Goal: Information Seeking & Learning: Understand process/instructions

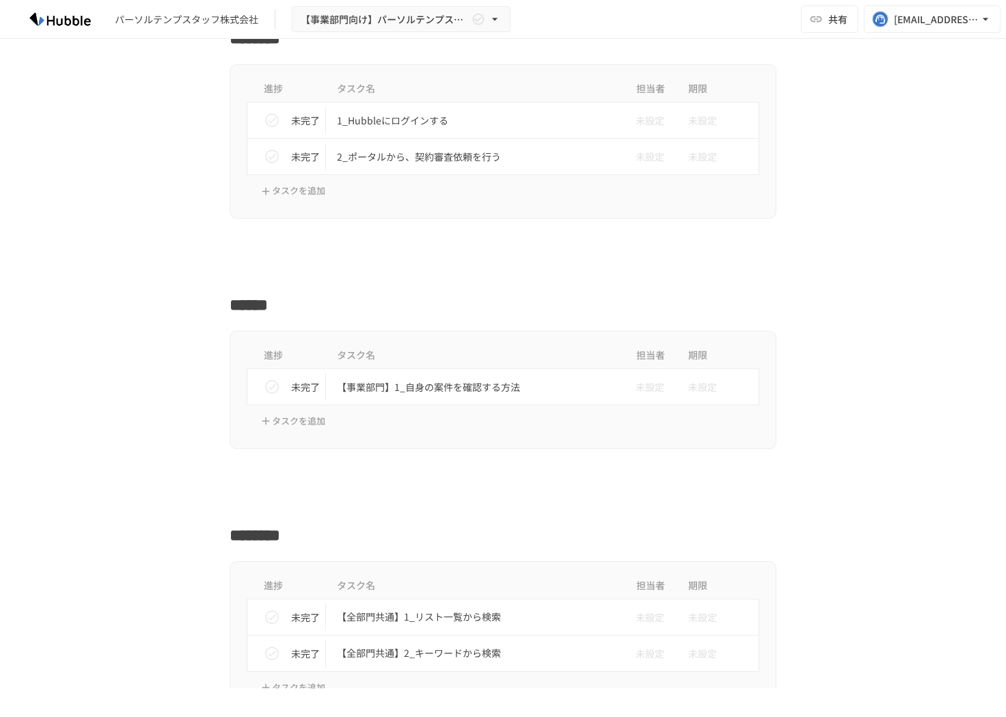
scroll to position [545, 0]
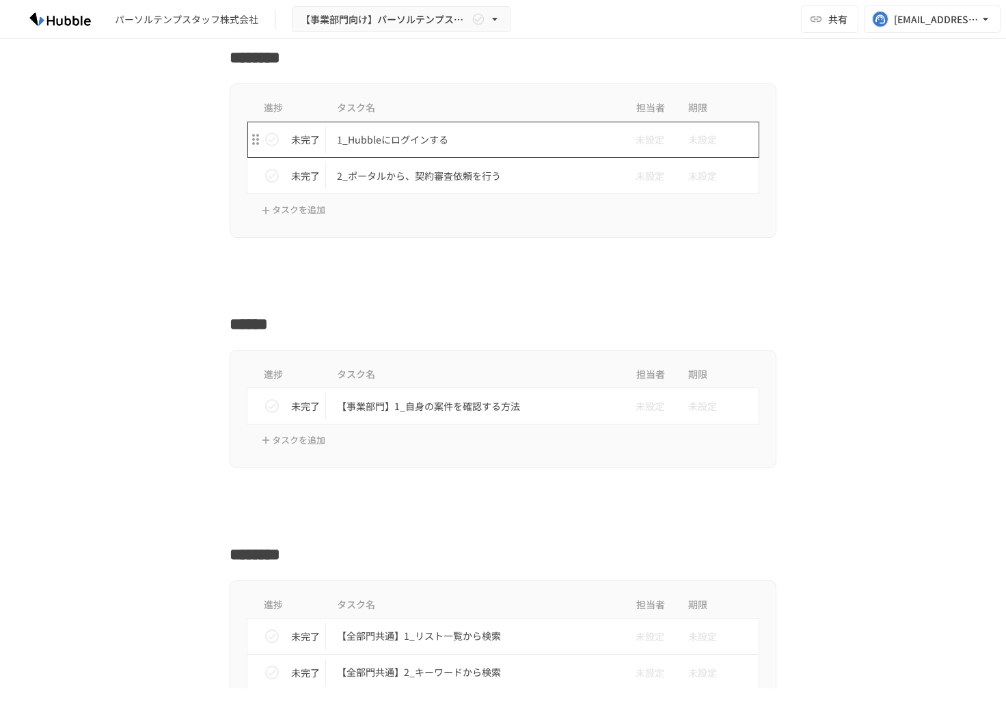
click at [435, 130] on td "1_Hubbleにログインする" at bounding box center [474, 140] width 297 height 36
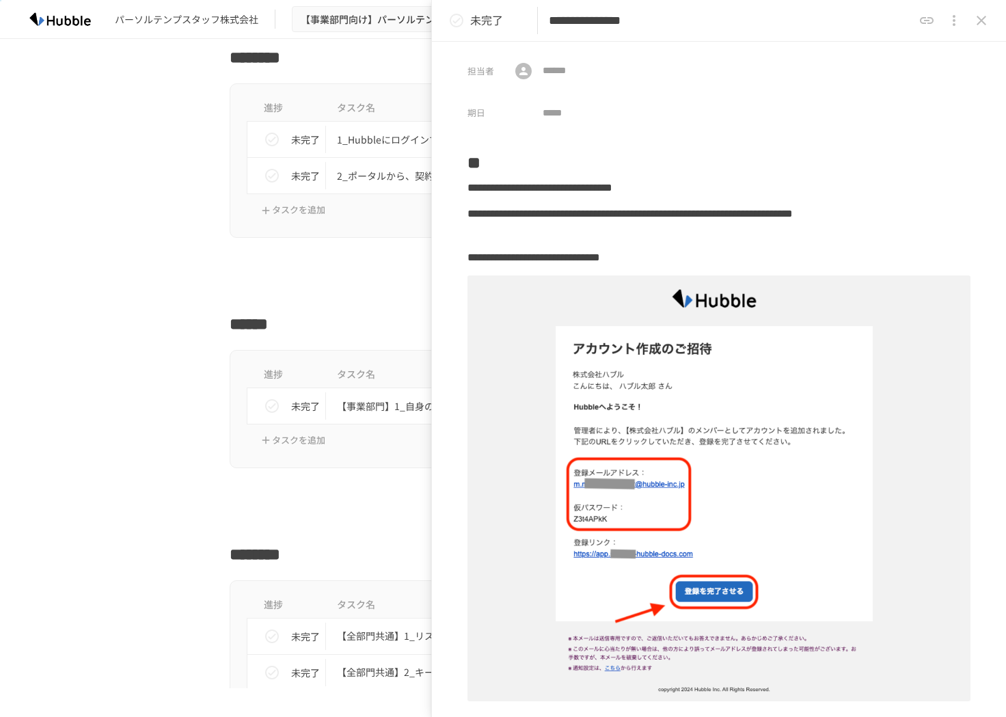
click at [991, 23] on button "close drawer" at bounding box center [981, 20] width 27 height 27
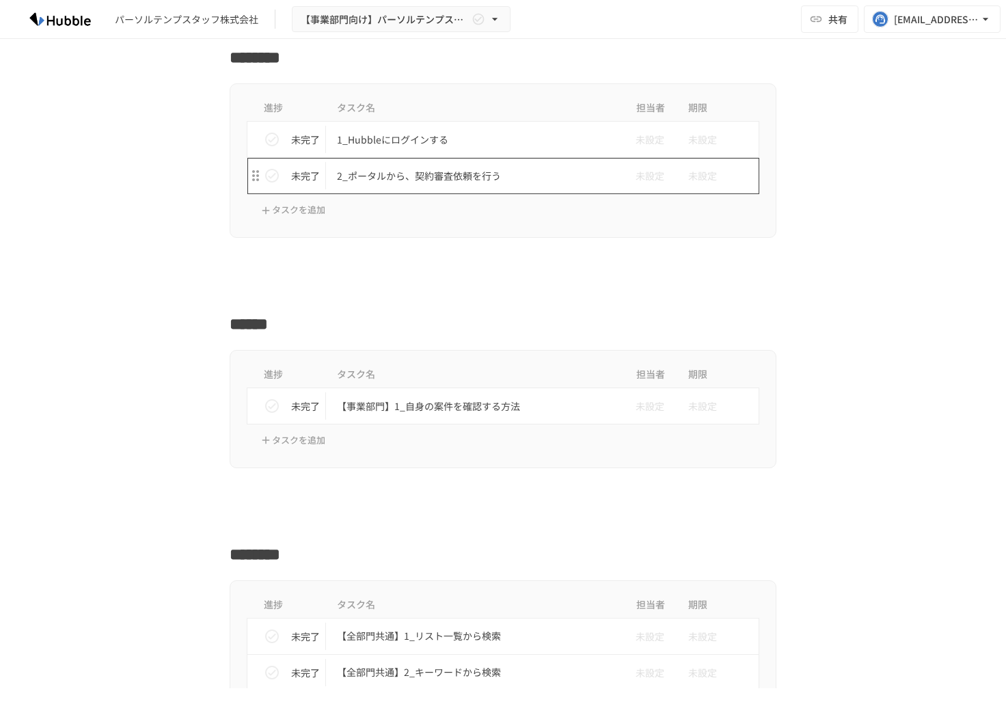
click at [406, 179] on p "2_ポータルから、契約審査依頼を行う" at bounding box center [474, 176] width 275 height 17
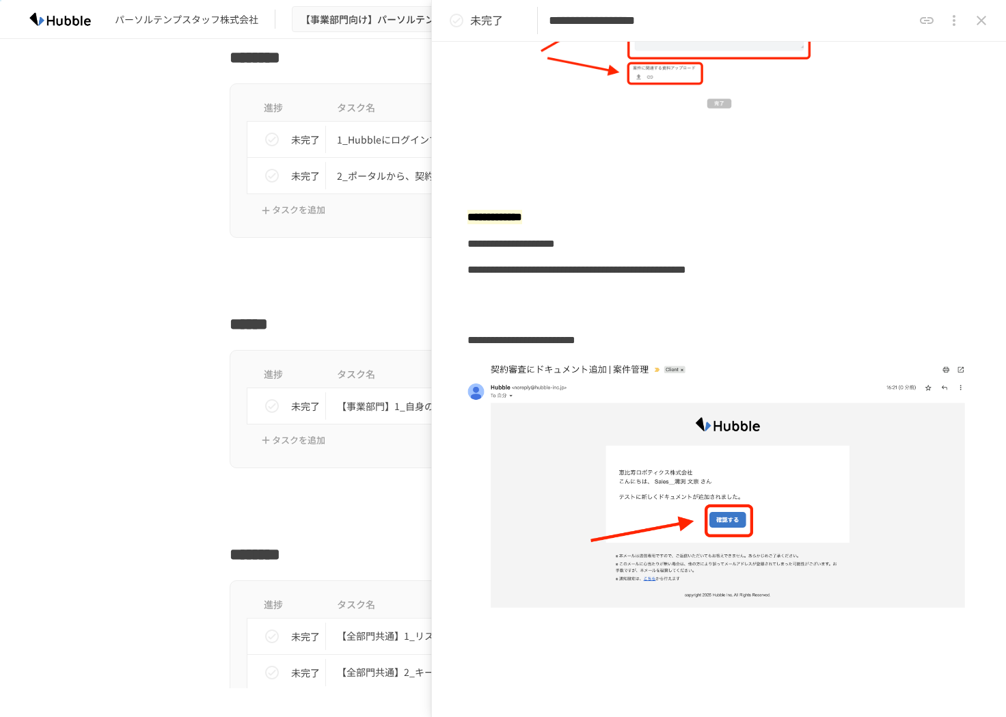
scroll to position [2234, 0]
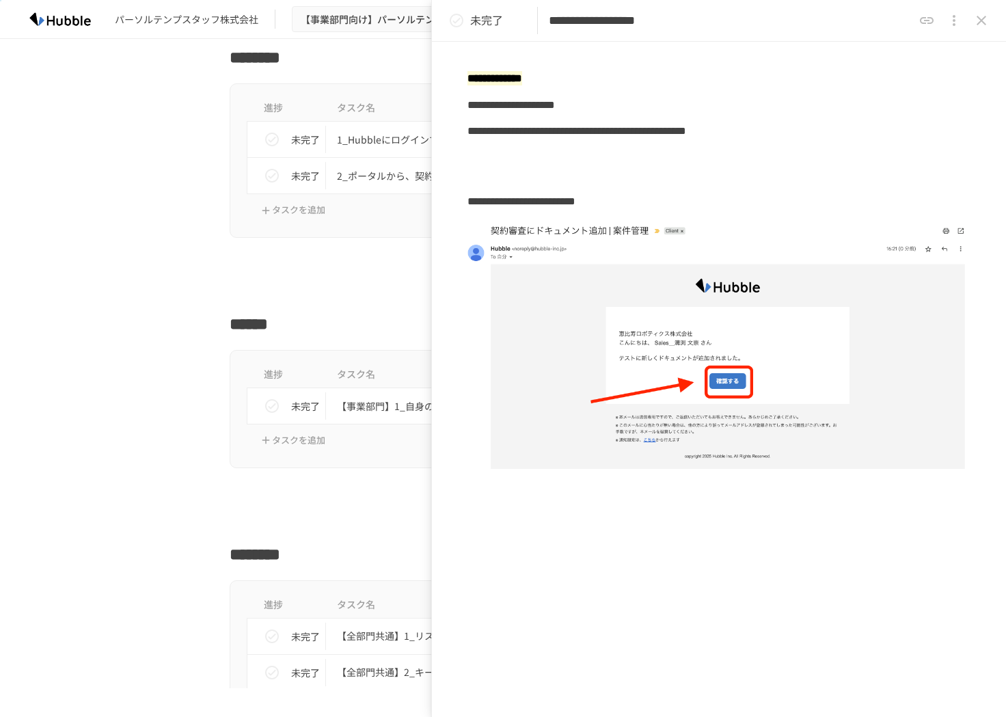
click at [983, 20] on icon "close drawer" at bounding box center [982, 21] width 10 height 10
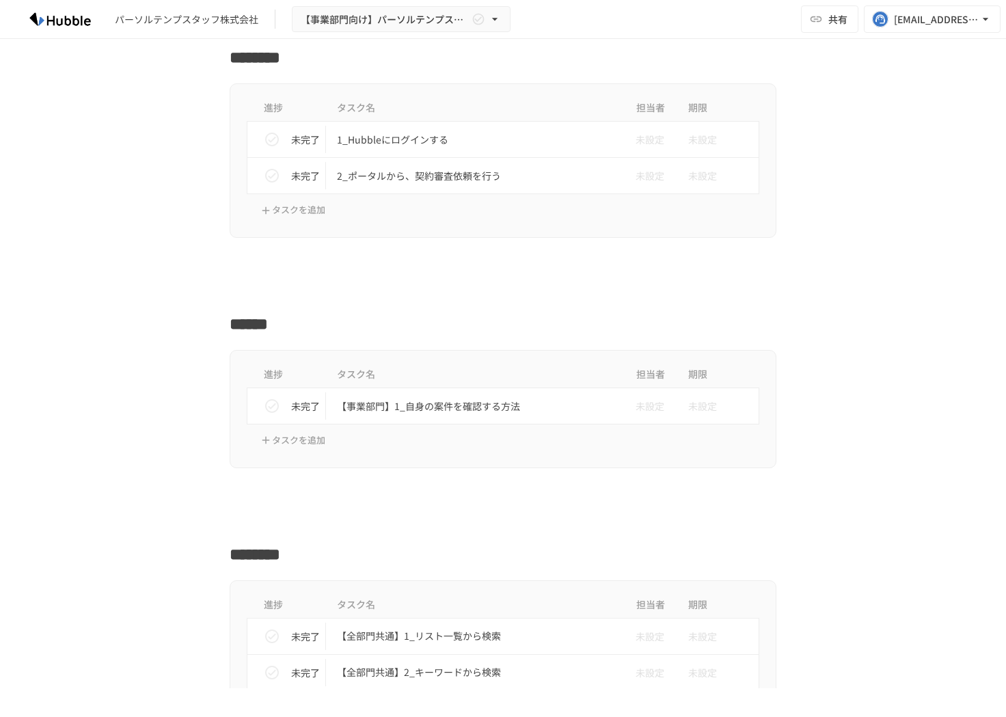
click at [124, 300] on div at bounding box center [503, 291] width 834 height 26
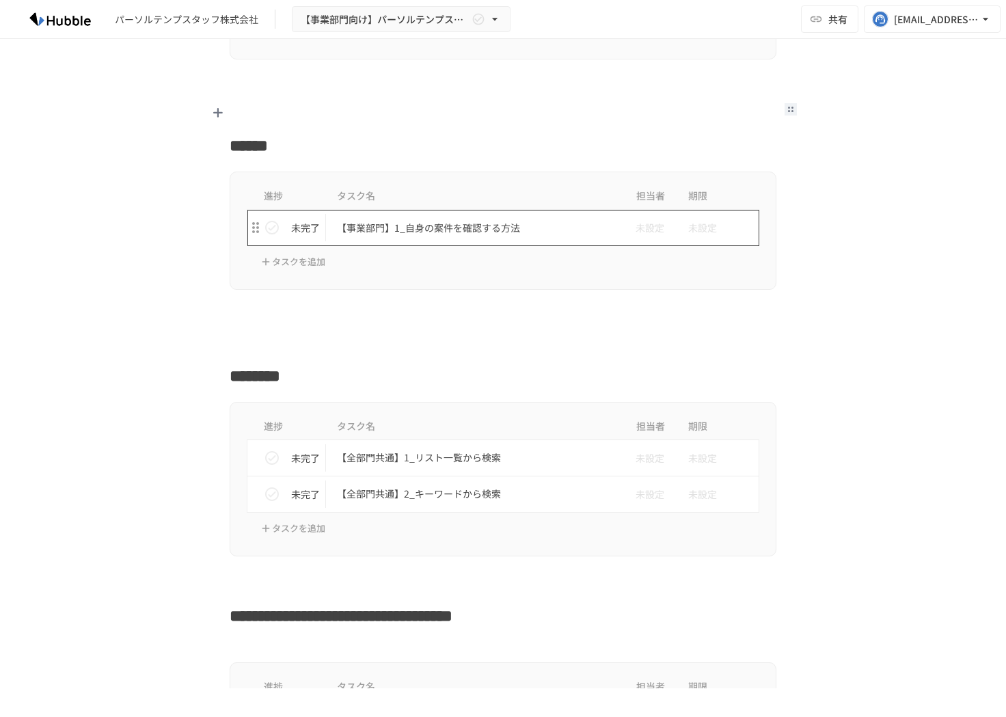
scroll to position [724, 0]
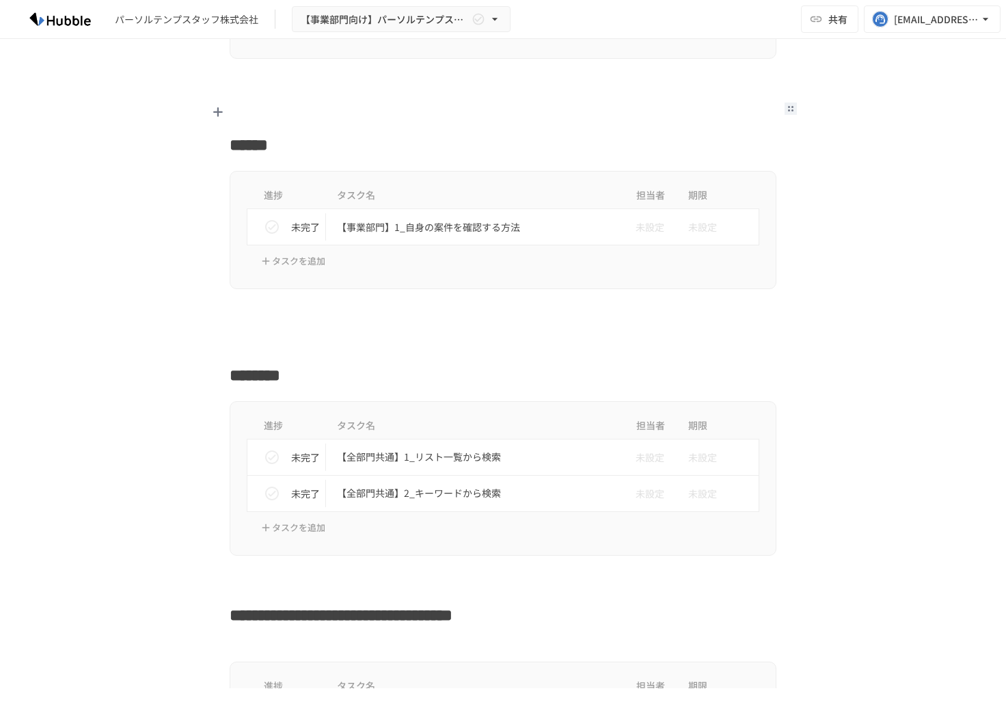
click at [857, 373] on div "********" at bounding box center [503, 372] width 834 height 32
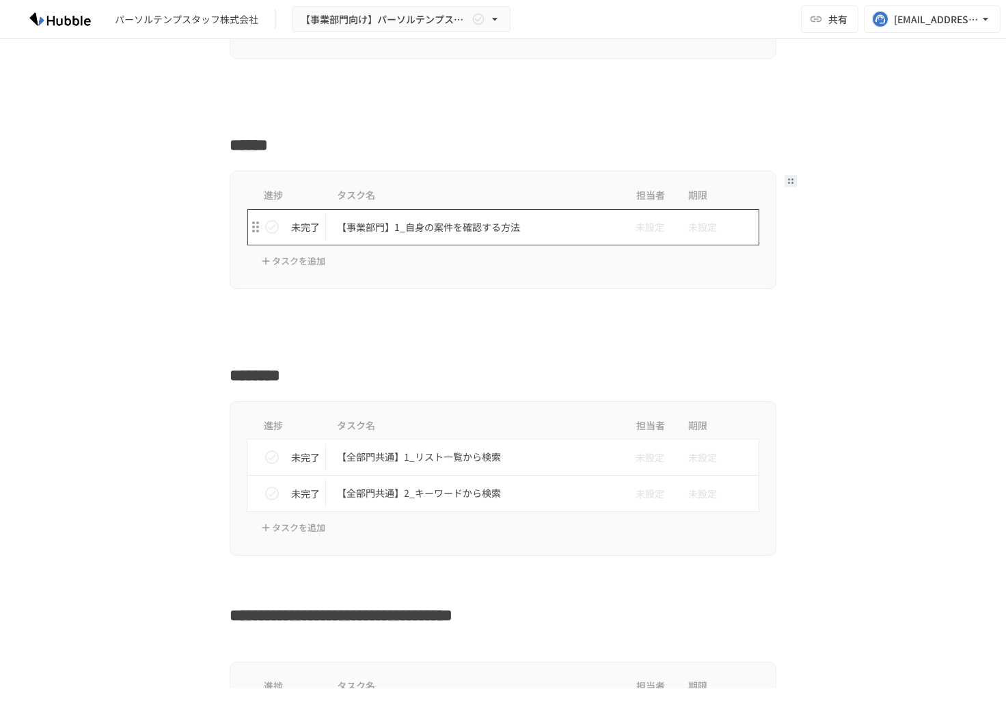
click at [443, 234] on p "【事業部門】1_自身の案件を確認する方法" at bounding box center [474, 227] width 275 height 17
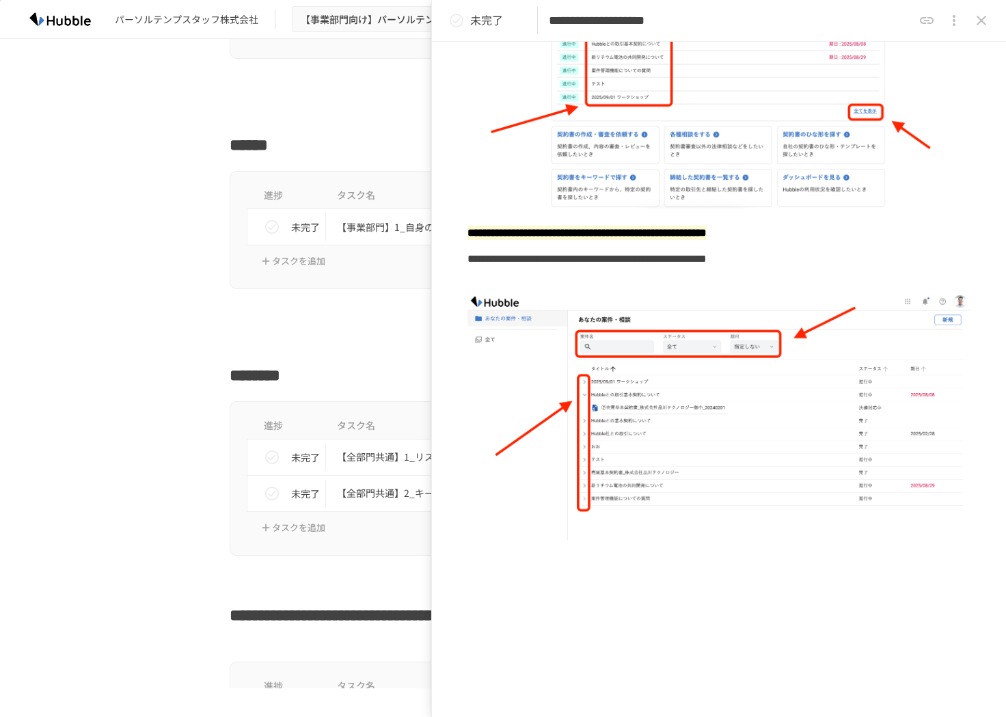
scroll to position [353, 0]
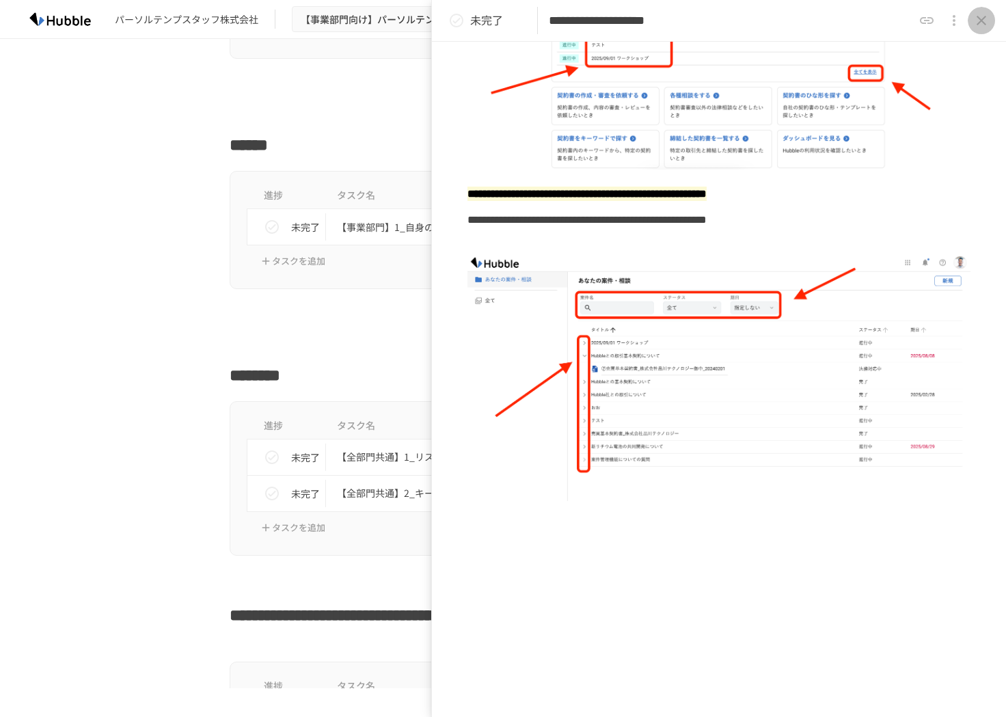
click at [977, 23] on icon "close drawer" at bounding box center [982, 20] width 16 height 16
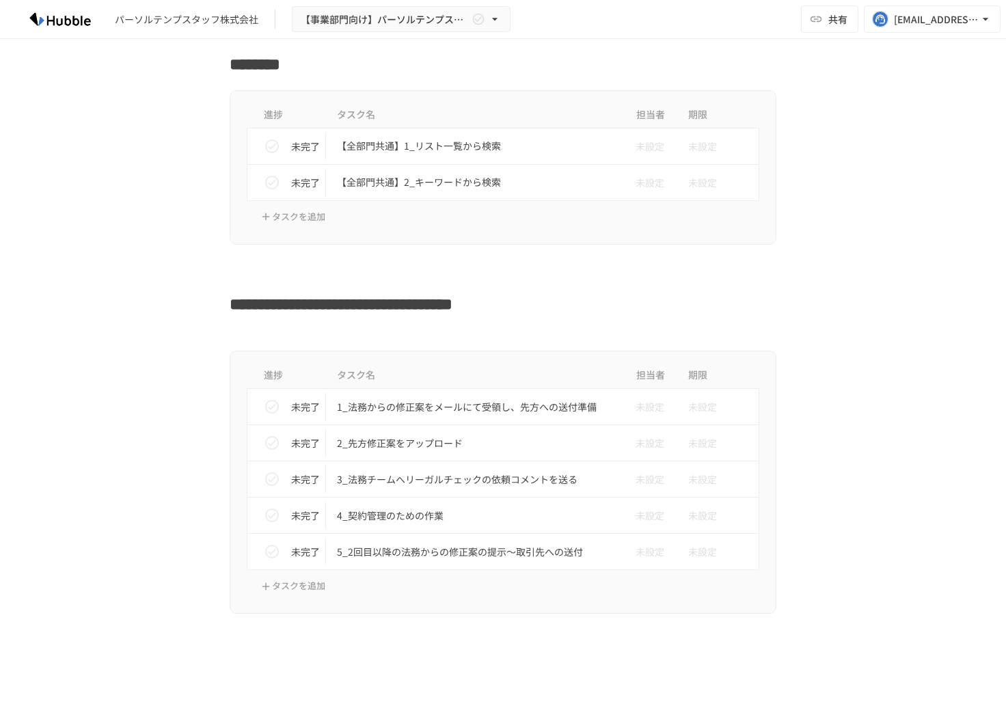
scroll to position [1039, 0]
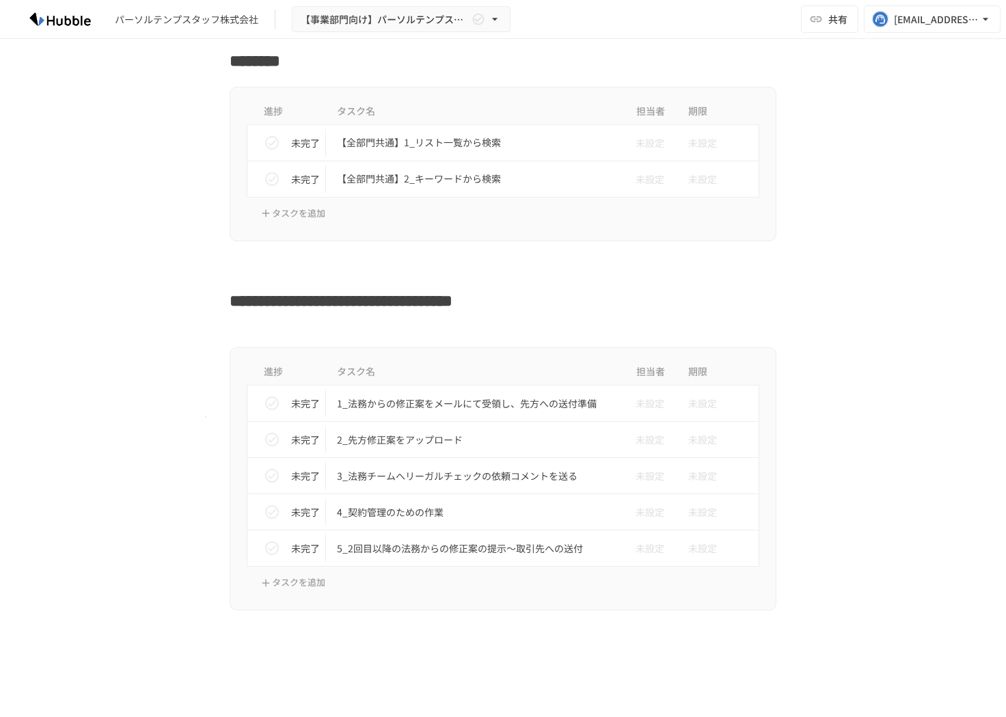
click at [205, 416] on div "進捗 タスク名 担当者 期限 未完了 1_法務からの修正案をメールにて受領し、先方への送付準備 未設定 未設定 未完了 2_先方修正案をアップロード 未設定 …" at bounding box center [503, 478] width 834 height 263
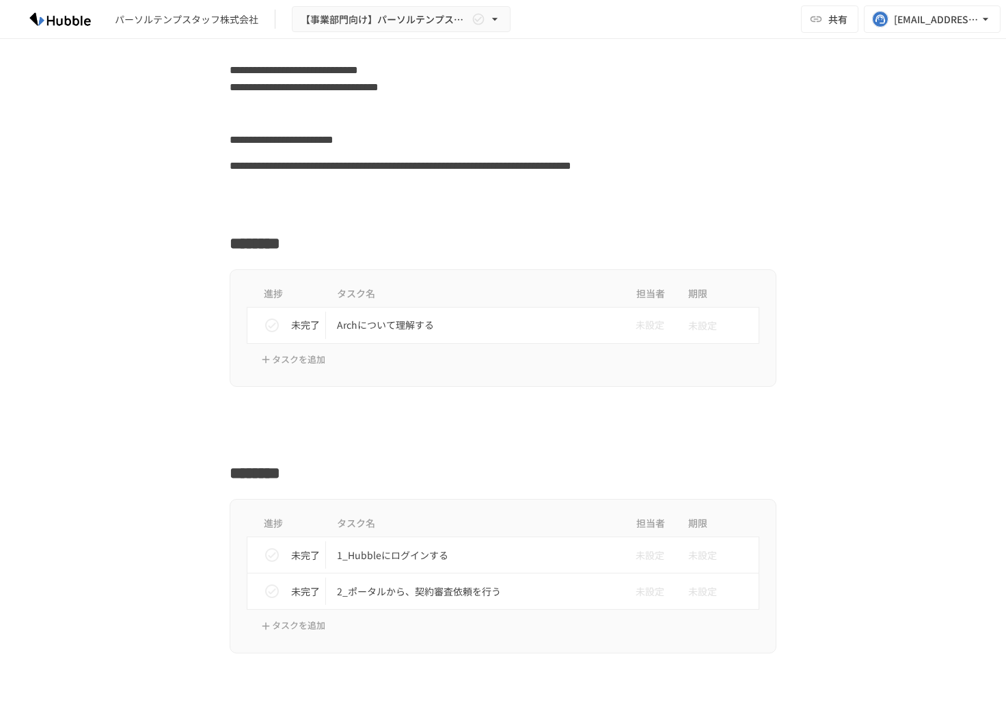
scroll to position [0, 0]
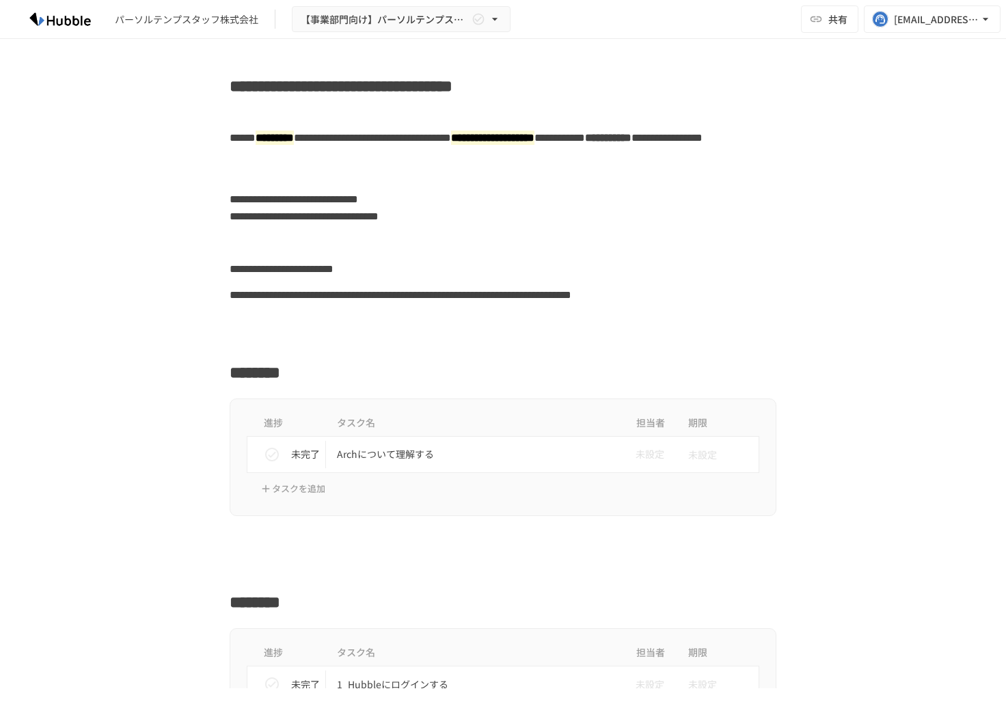
click at [851, 209] on div "**********" at bounding box center [503, 208] width 834 height 44
click at [113, 438] on div "進捗 タスク名 担当者 期限 未完了 Archについて理解する 未設定 未設定 タスクを追加" at bounding box center [503, 458] width 834 height 118
click at [101, 275] on div "**********" at bounding box center [503, 269] width 834 height 26
click at [122, 327] on div at bounding box center [503, 339] width 834 height 26
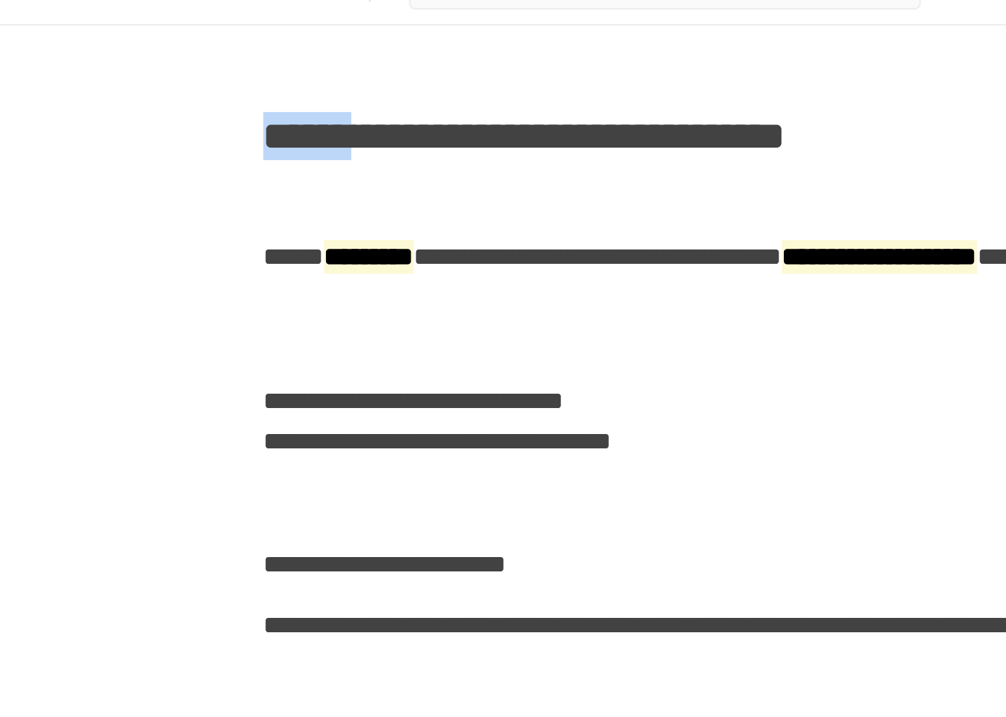
drag, startPoint x: 231, startPoint y: 89, endPoint x: 287, endPoint y: 90, distance: 56.1
click at [287, 90] on h2 "**********" at bounding box center [503, 82] width 547 height 32
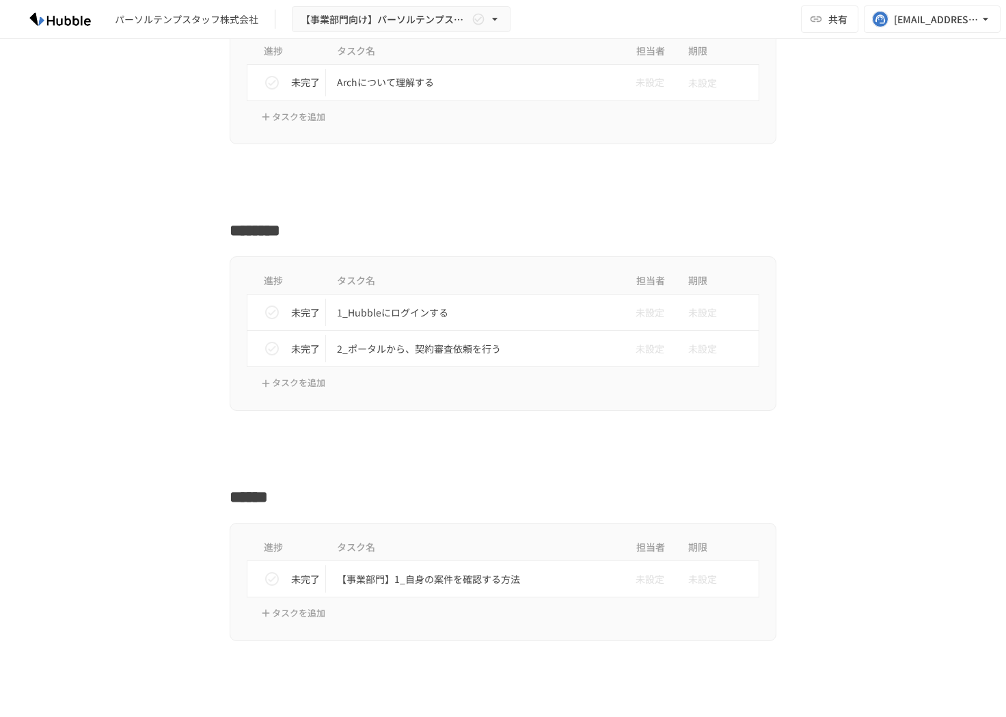
scroll to position [373, 0]
click at [433, 324] on td "1_Hubbleにログインする" at bounding box center [474, 311] width 297 height 36
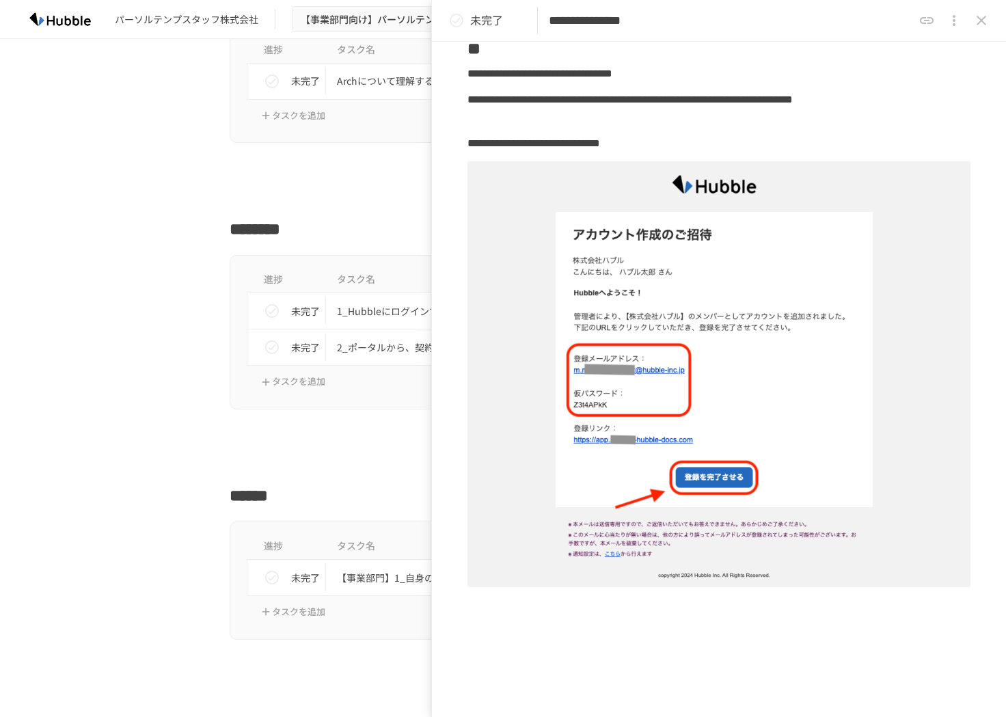
click at [985, 23] on icon "close drawer" at bounding box center [982, 21] width 10 height 10
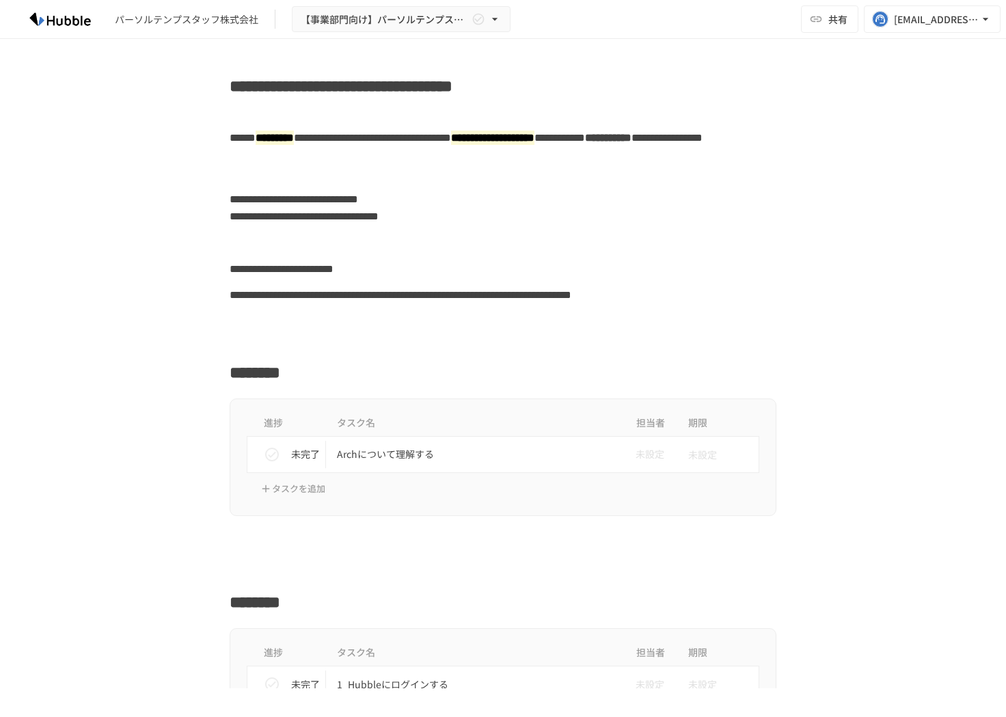
click at [824, 329] on div at bounding box center [503, 339] width 834 height 26
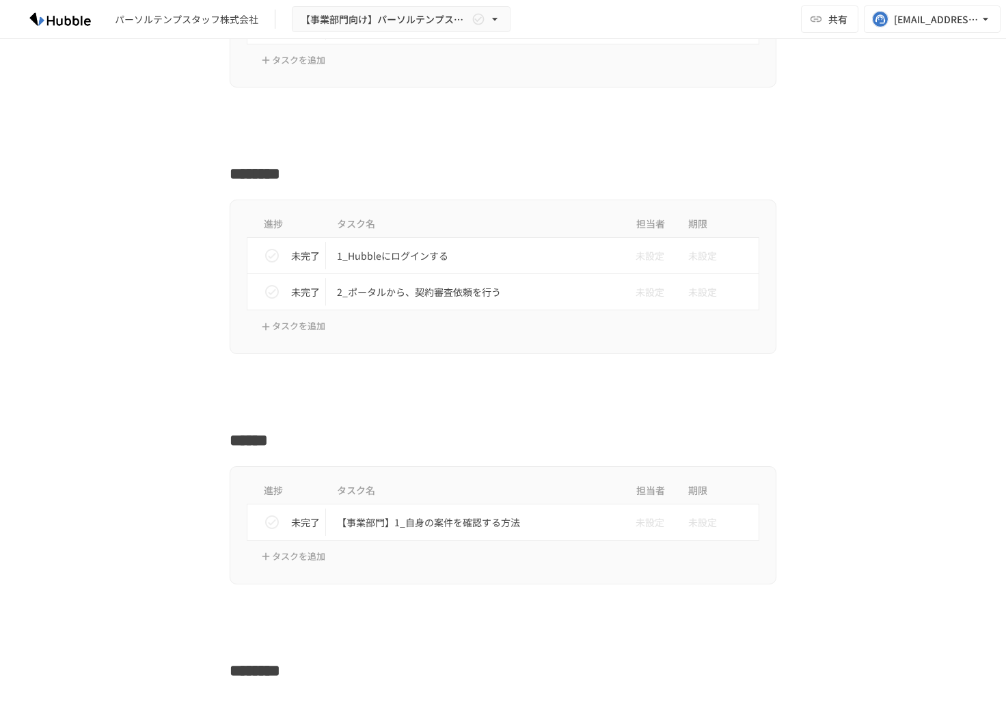
scroll to position [430, 0]
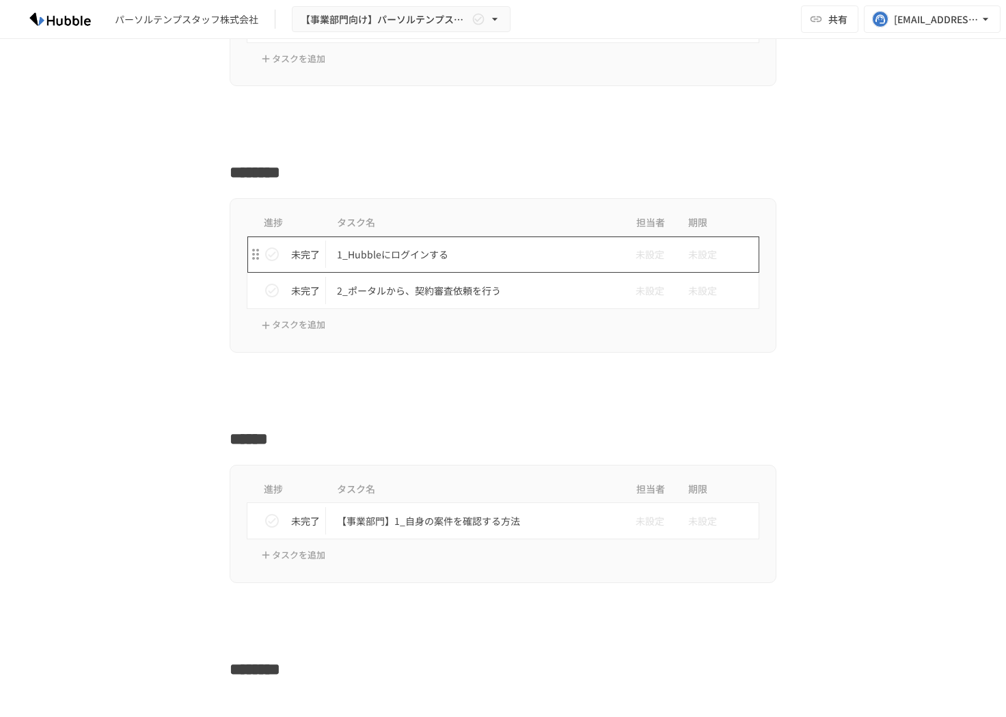
click at [473, 254] on p "1_Hubbleにログインする" at bounding box center [474, 254] width 275 height 17
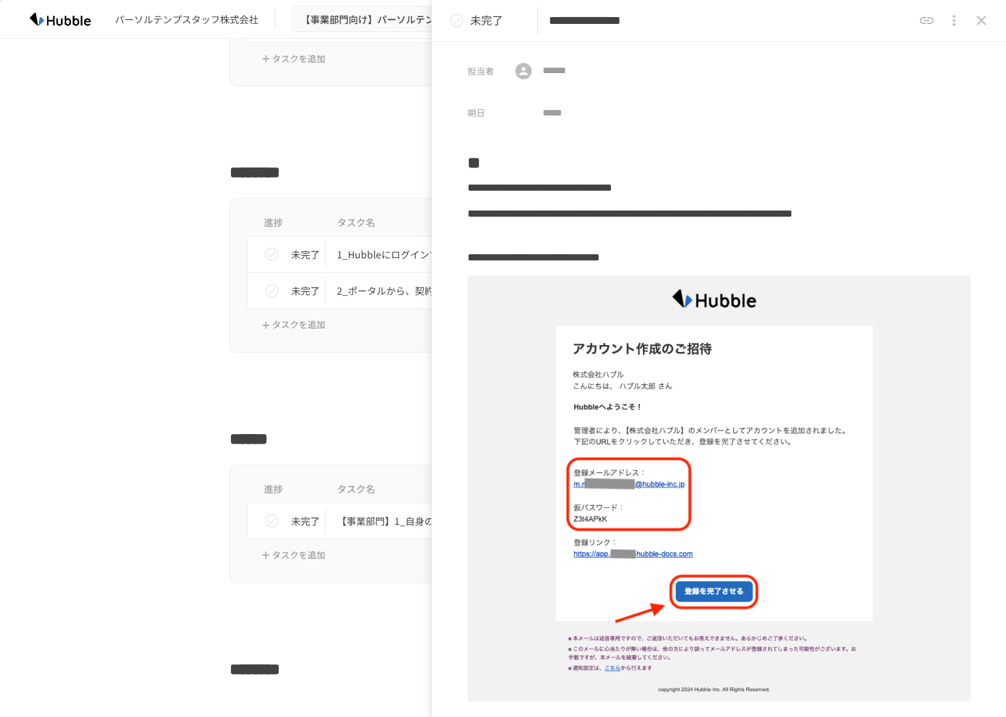
click at [974, 25] on icon "close drawer" at bounding box center [982, 20] width 16 height 16
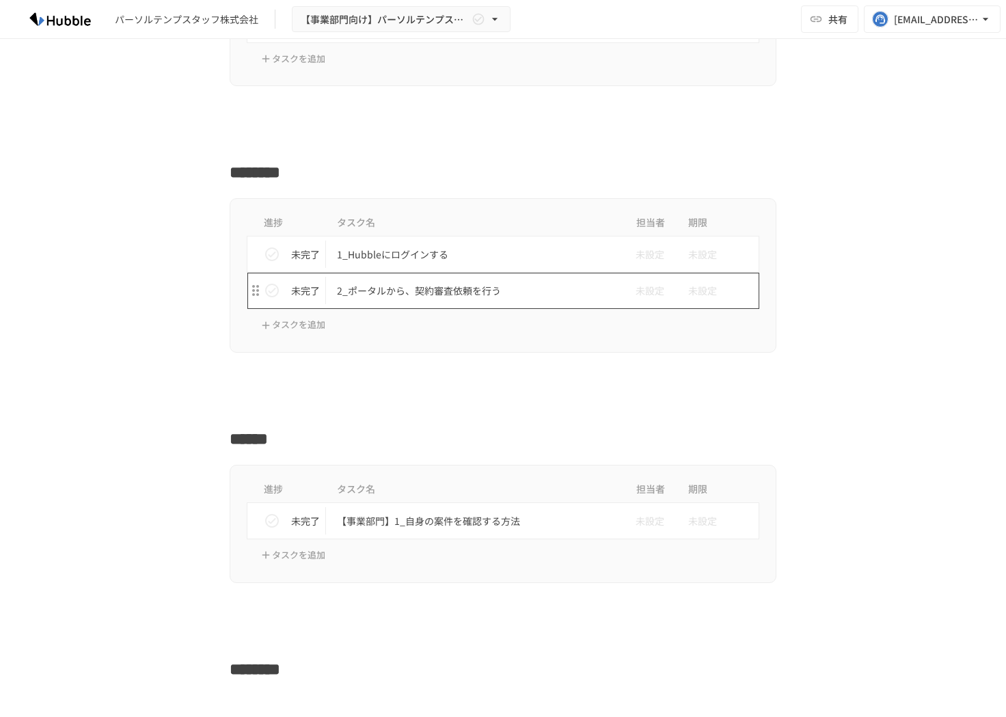
click at [509, 284] on p "2_ポータルから、契約審査依頼を行う" at bounding box center [474, 290] width 275 height 17
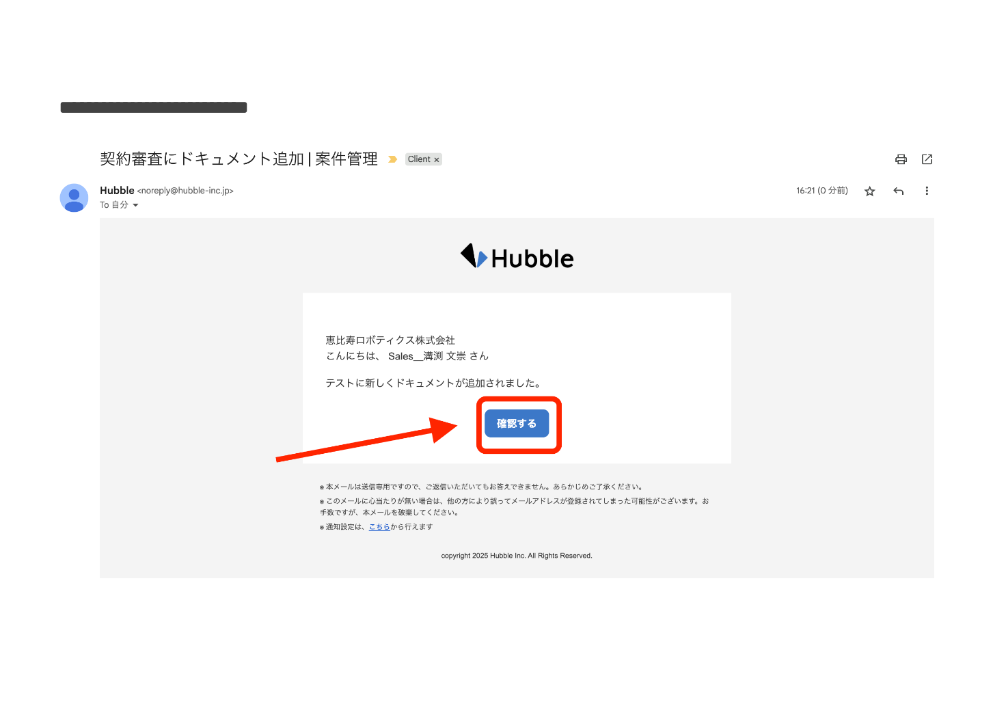
scroll to position [2234, 0]
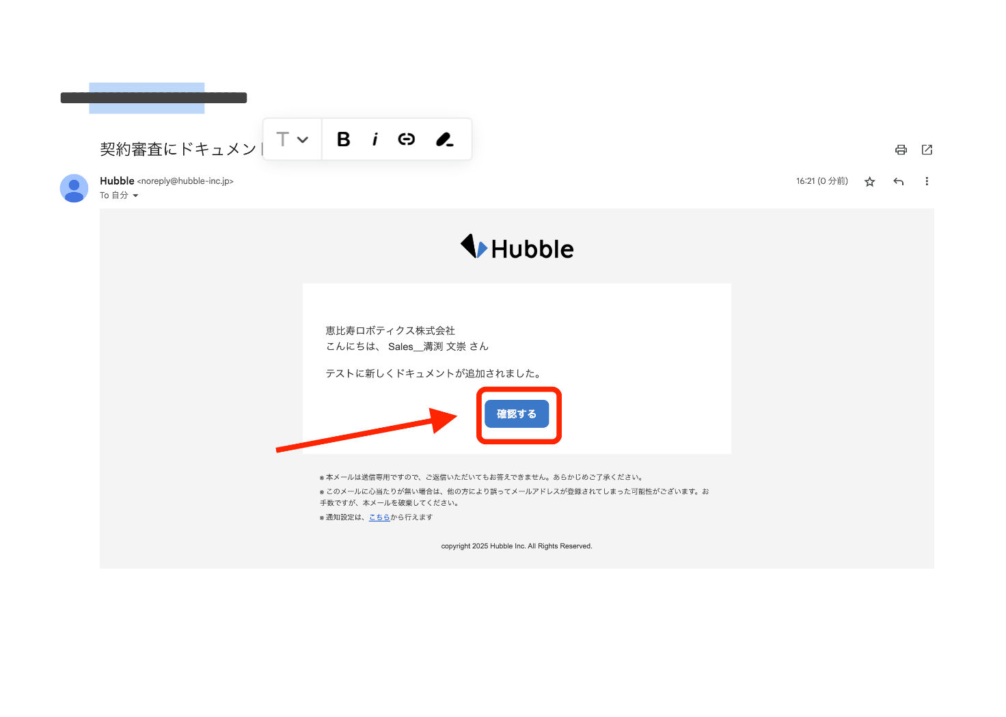
drag, startPoint x: 515, startPoint y: 201, endPoint x: 686, endPoint y: 196, distance: 171.0
click at [686, 196] on div "**********" at bounding box center [719, 201] width 503 height 26
click at [755, 198] on div "**********" at bounding box center [719, 201] width 503 height 26
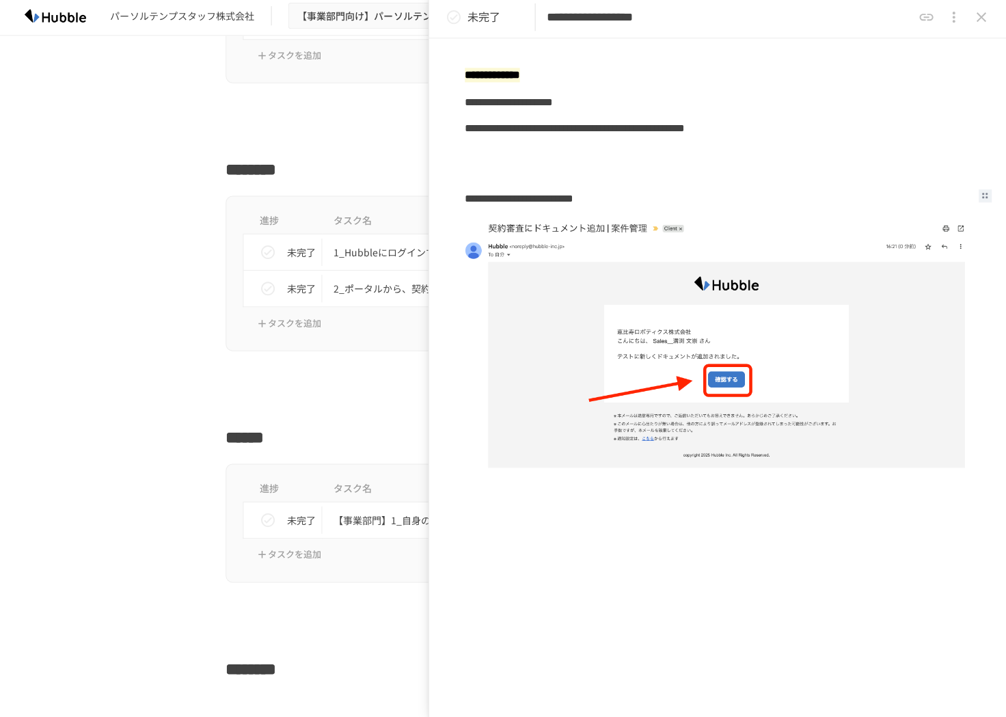
scroll to position [0, 0]
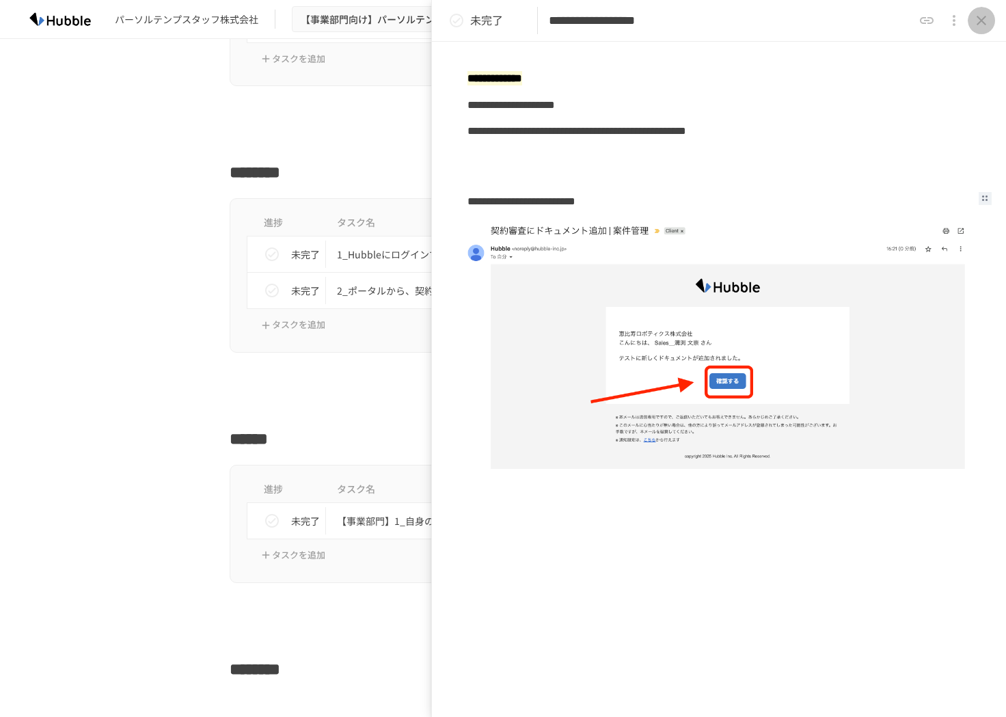
click at [987, 28] on icon "close drawer" at bounding box center [982, 20] width 16 height 16
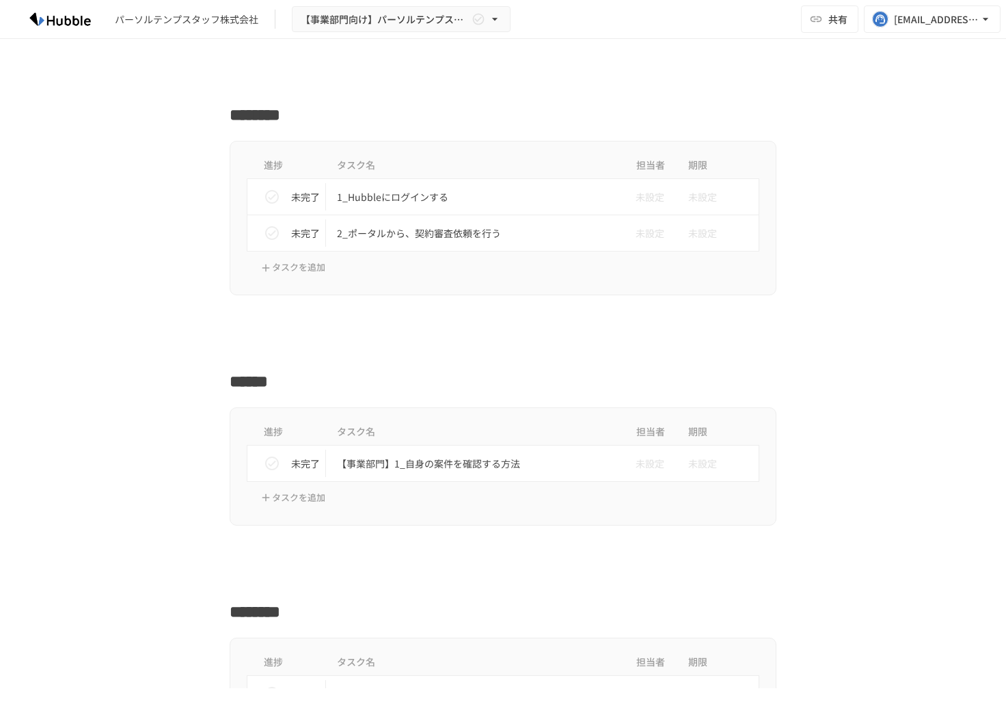
scroll to position [490, 0]
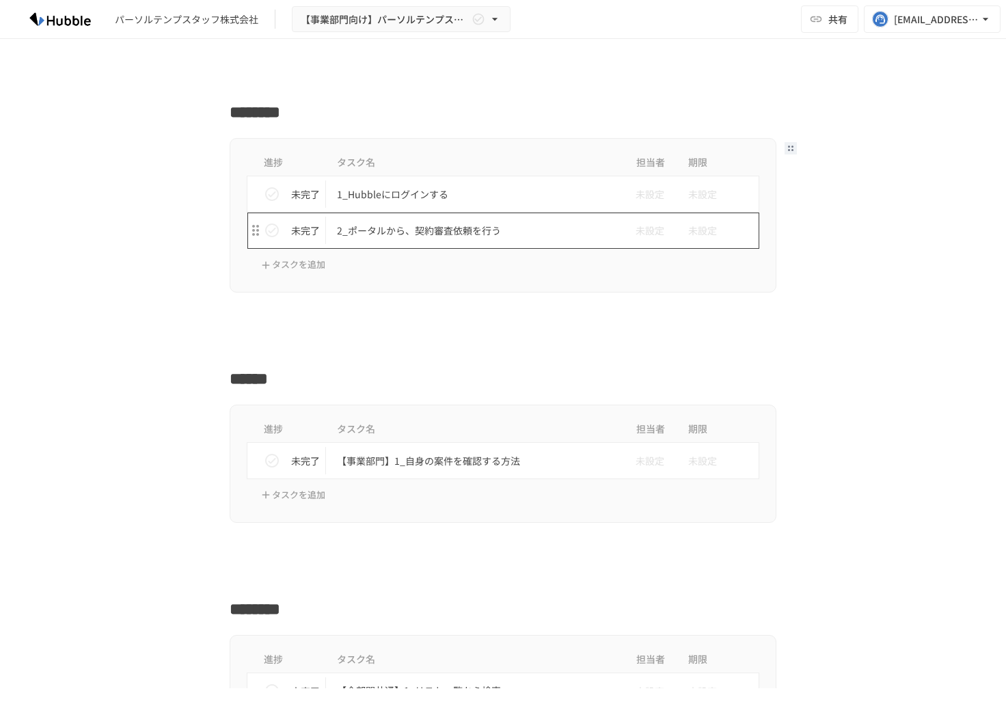
click at [446, 237] on p "2_ポータルから、契約審査依頼を行う" at bounding box center [474, 230] width 275 height 17
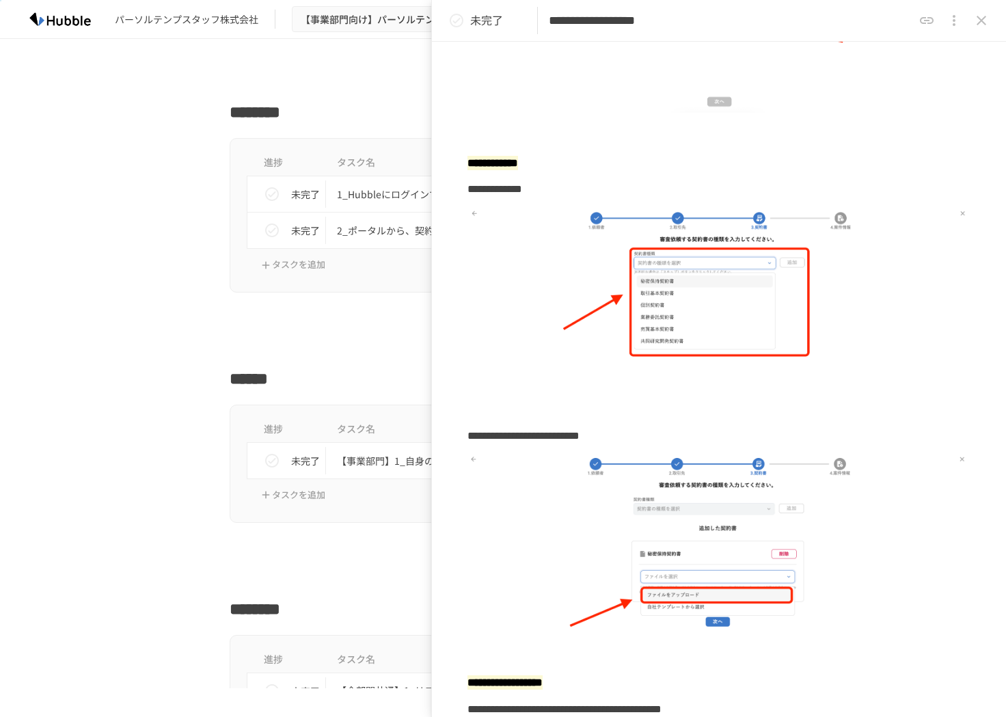
click at [111, 345] on div at bounding box center [503, 345] width 834 height 26
click at [976, 25] on icon "close drawer" at bounding box center [982, 20] width 16 height 16
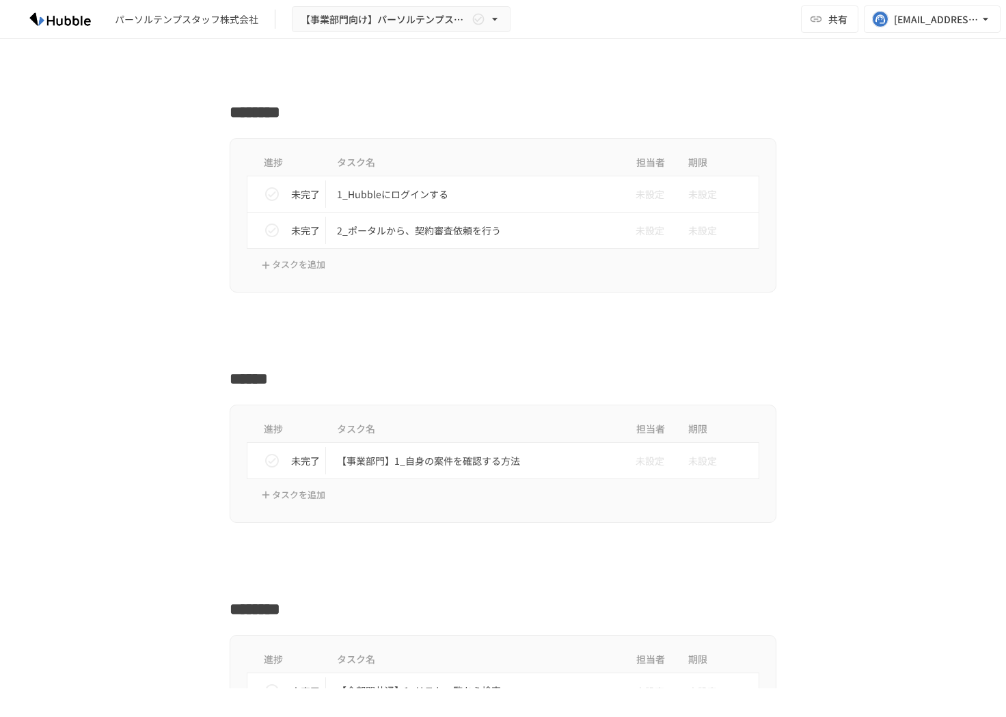
scroll to position [544, 0]
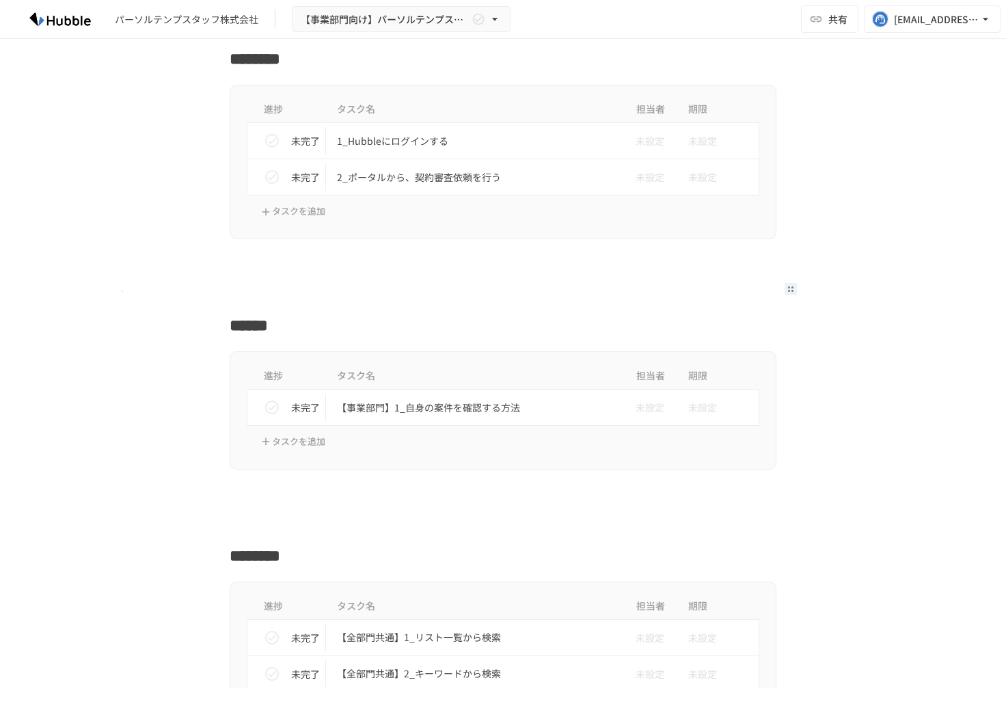
click at [122, 291] on div at bounding box center [503, 292] width 834 height 26
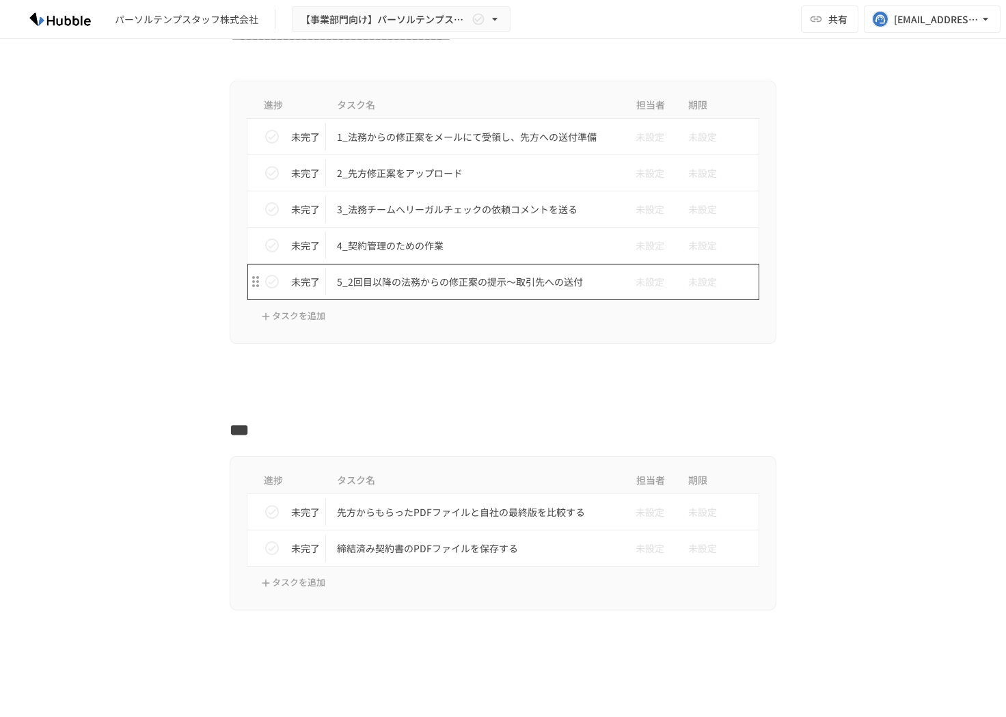
scroll to position [1307, 0]
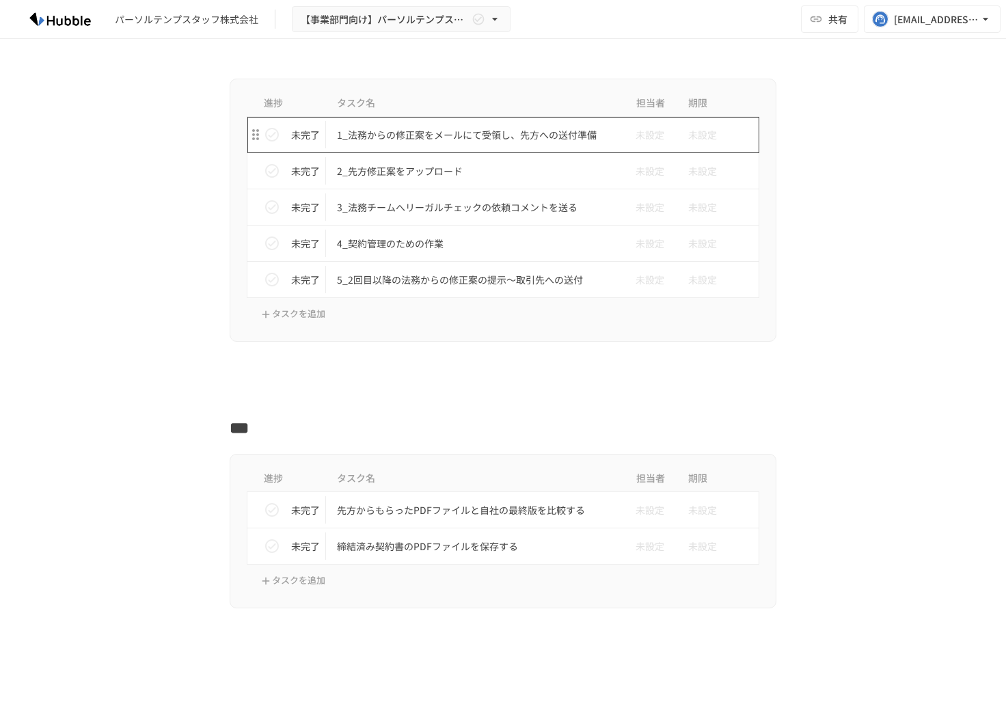
click at [521, 135] on p "1_法務からの修正案をメールにて受領し、先方への送付準備" at bounding box center [474, 134] width 275 height 17
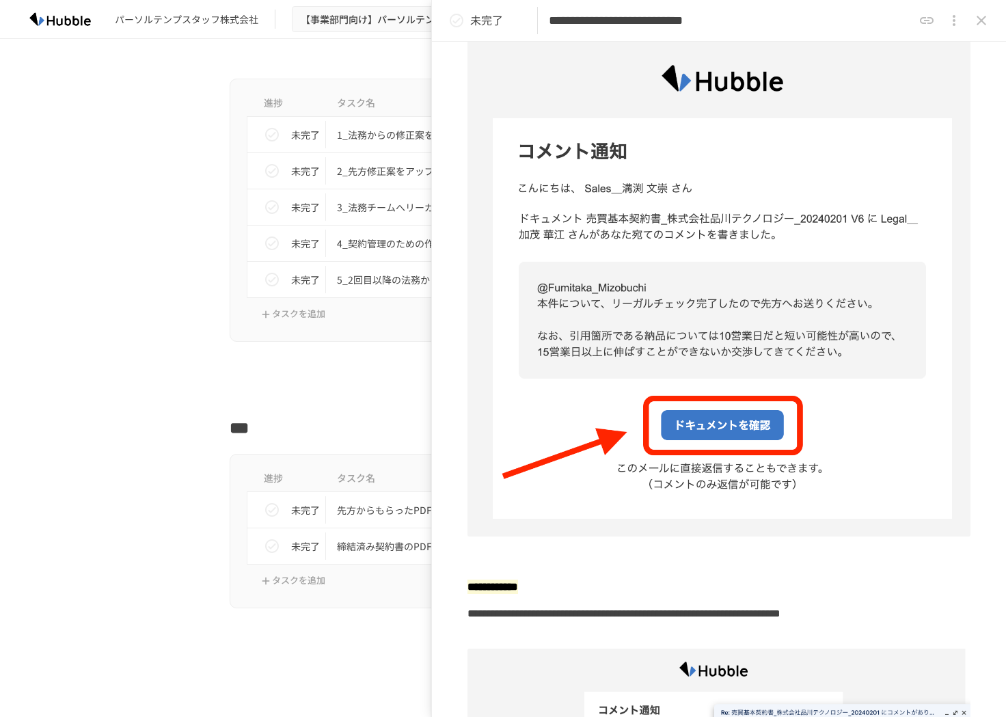
scroll to position [159, 0]
